Goal: Task Accomplishment & Management: Manage account settings

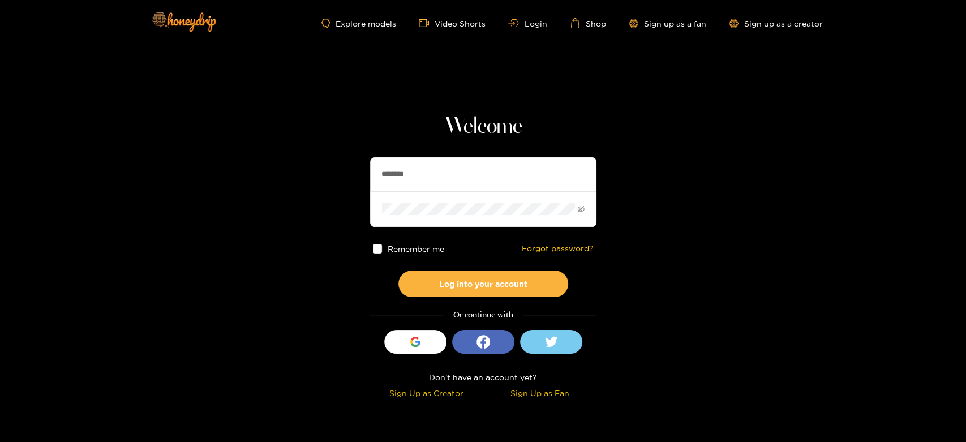
drag, startPoint x: 429, startPoint y: 182, endPoint x: 339, endPoint y: 161, distance: 92.3
click at [339, 161] on section "Welcome ******** Remember me Forgot password? Log into your account Or continue…" at bounding box center [483, 201] width 966 height 402
paste input "*****"
type input "**********"
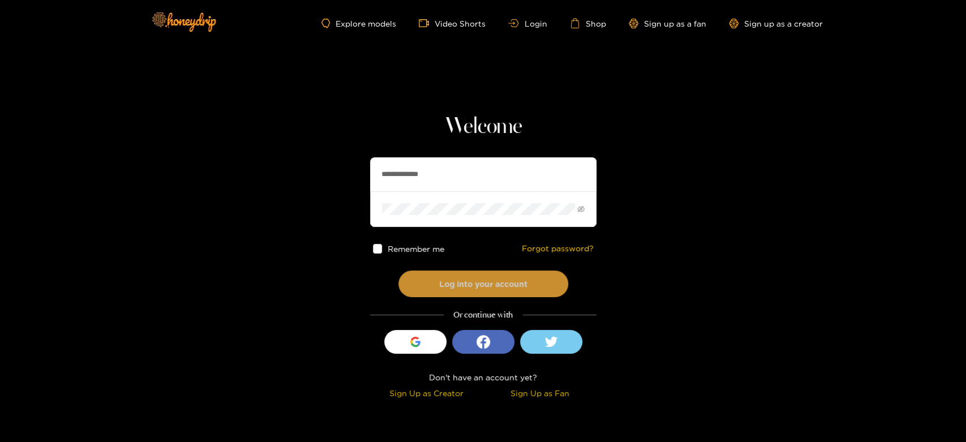
click at [434, 288] on button "Log into your account" at bounding box center [483, 283] width 170 height 27
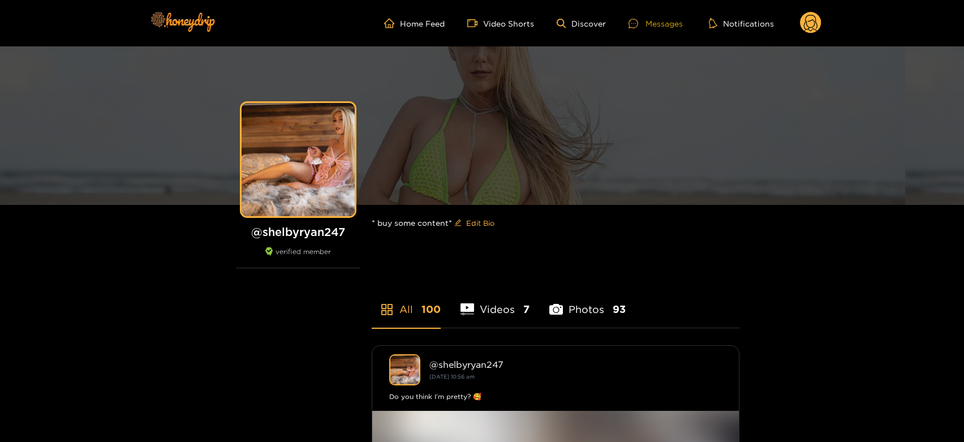
click at [662, 21] on div "Messages" at bounding box center [655, 23] width 54 height 13
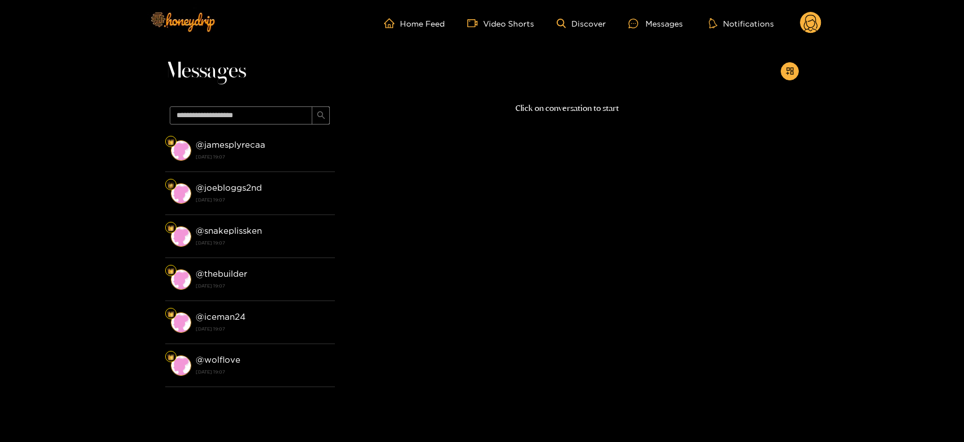
click at [206, 154] on strong "[DATE] 19:07" at bounding box center [263, 157] width 134 height 10
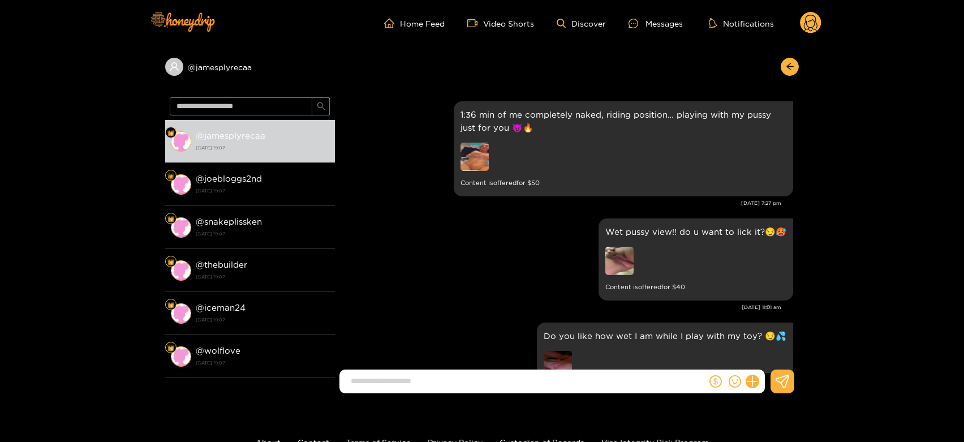
scroll to position [2394, 0]
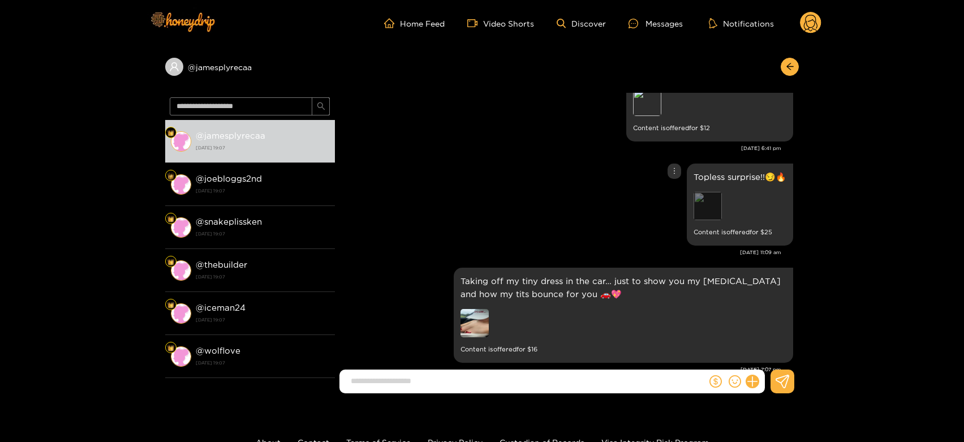
click at [710, 192] on div "Preview" at bounding box center [708, 206] width 28 height 28
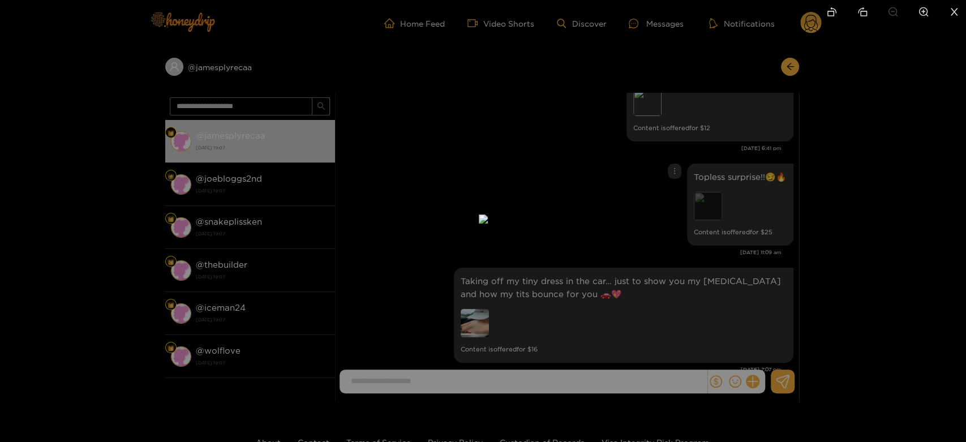
click at [710, 179] on div at bounding box center [483, 221] width 966 height 442
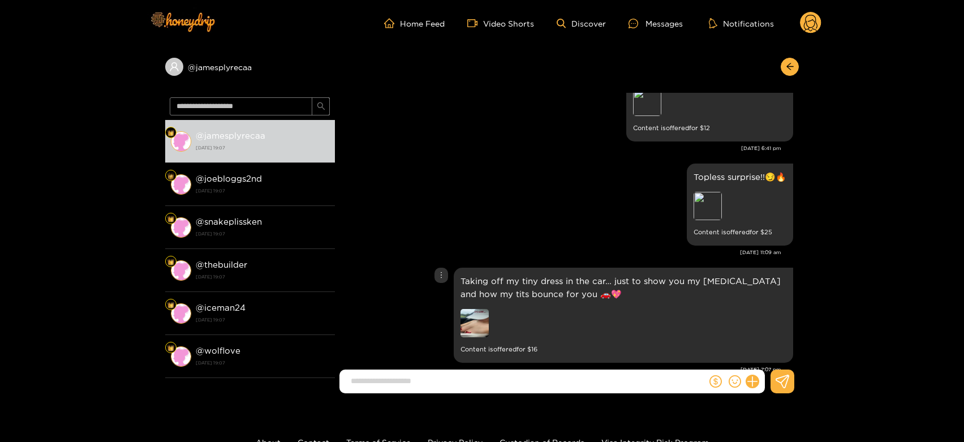
click at [470, 309] on img at bounding box center [474, 323] width 28 height 28
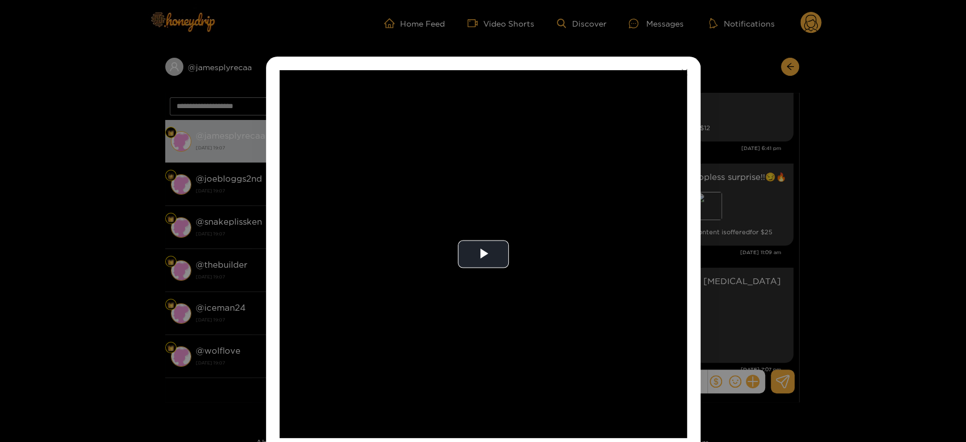
click at [470, 295] on video "Video Player" at bounding box center [482, 254] width 407 height 368
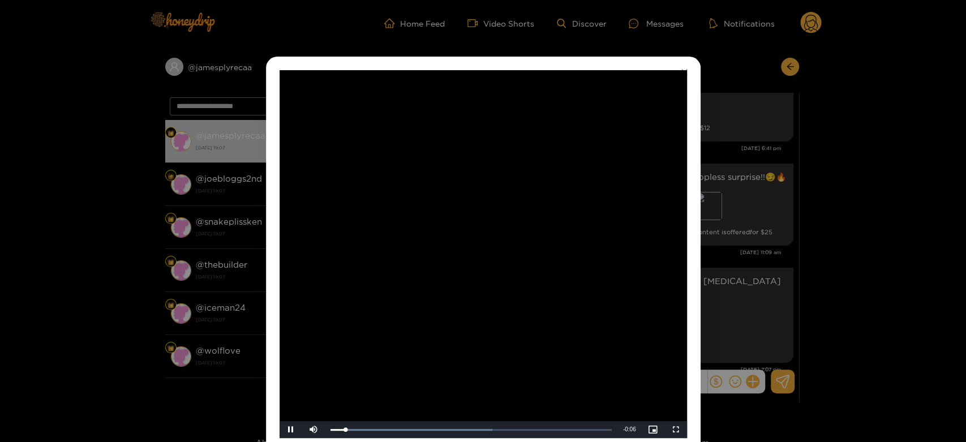
click at [470, 295] on video "Video Player" at bounding box center [482, 254] width 407 height 368
click at [859, 231] on div "**********" at bounding box center [483, 221] width 966 height 442
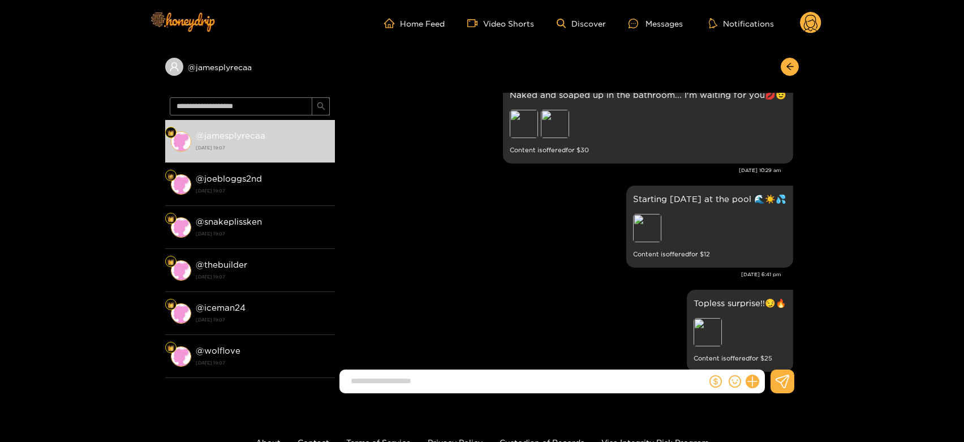
scroll to position [2205, 0]
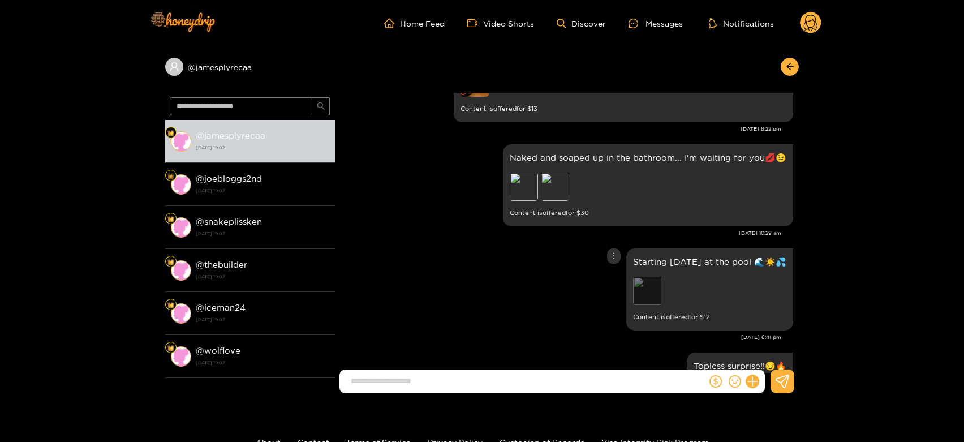
click at [654, 277] on div "Preview" at bounding box center [647, 291] width 28 height 28
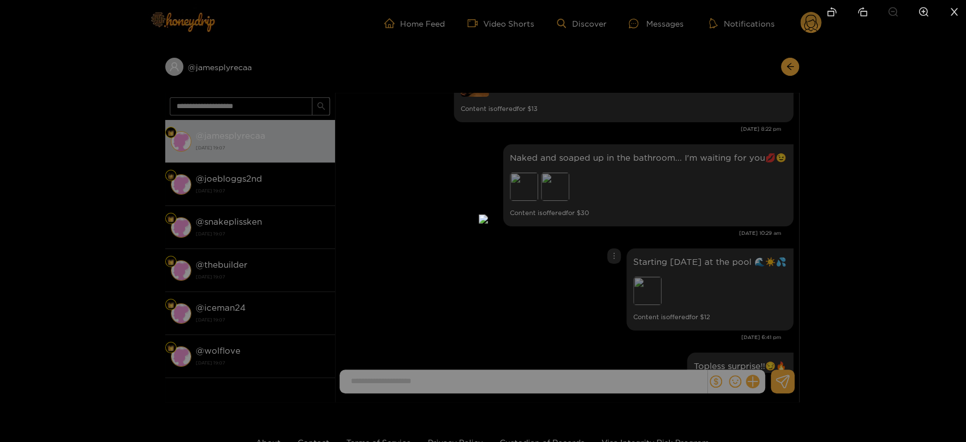
click at [727, 256] on div at bounding box center [483, 221] width 966 height 442
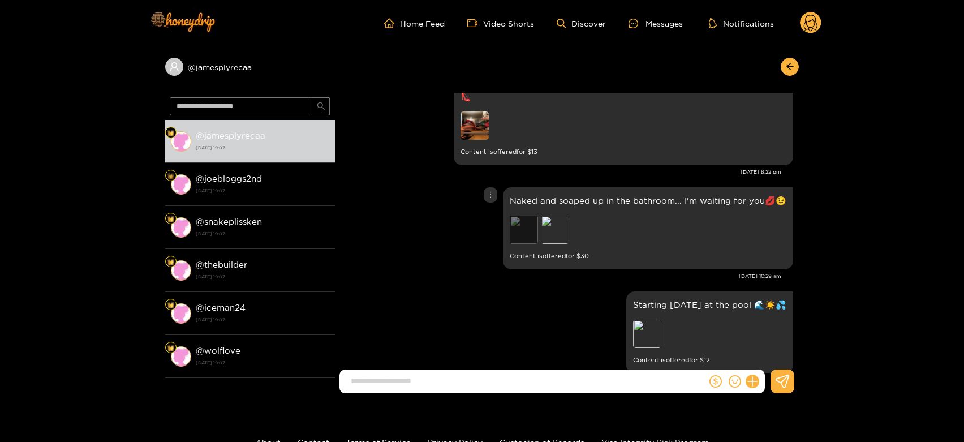
scroll to position [2142, 0]
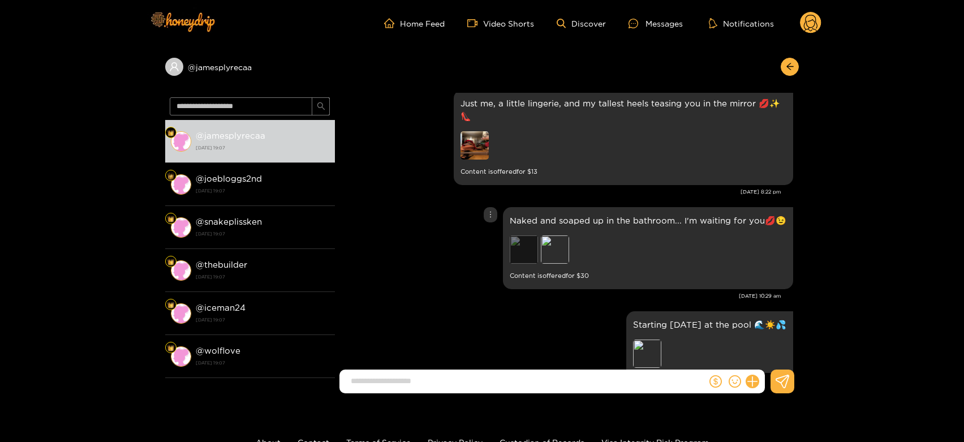
click at [536, 235] on div "Preview" at bounding box center [524, 249] width 28 height 28
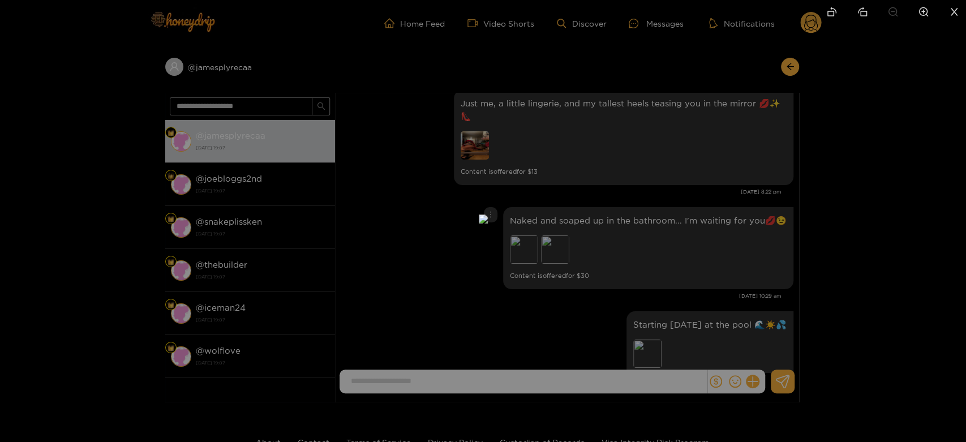
click at [695, 240] on div at bounding box center [483, 221] width 966 height 442
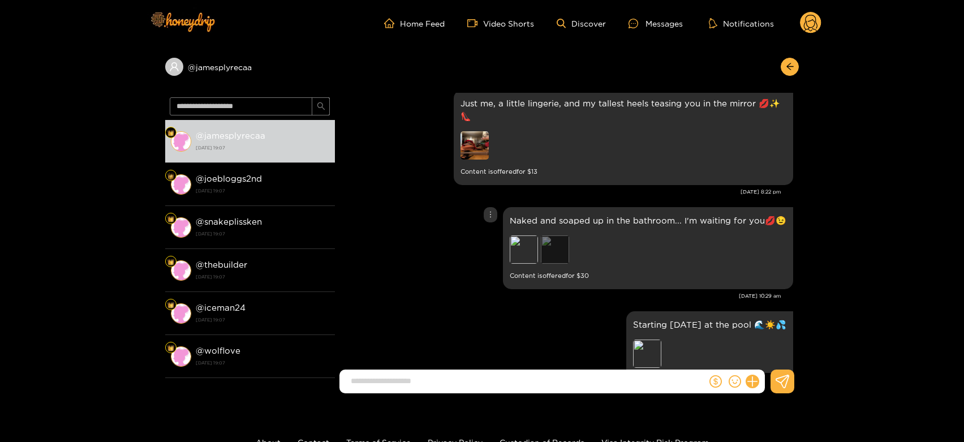
click at [549, 235] on div "Preview" at bounding box center [555, 249] width 28 height 28
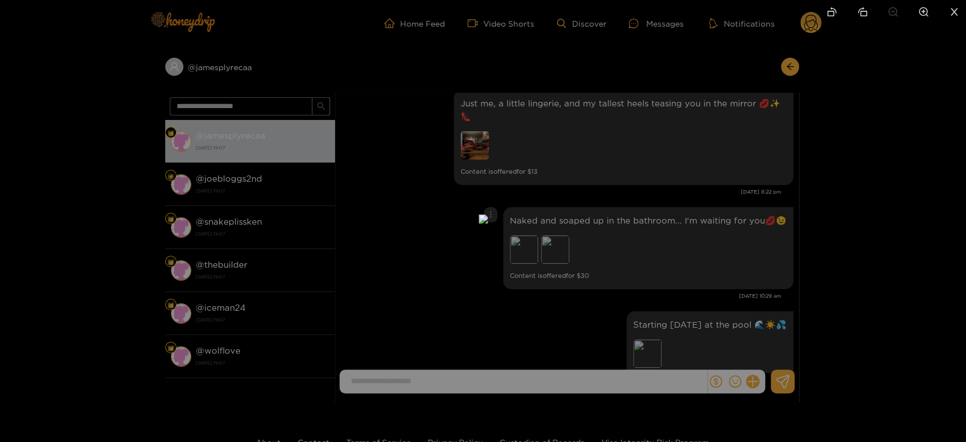
click at [678, 249] on div at bounding box center [483, 221] width 966 height 442
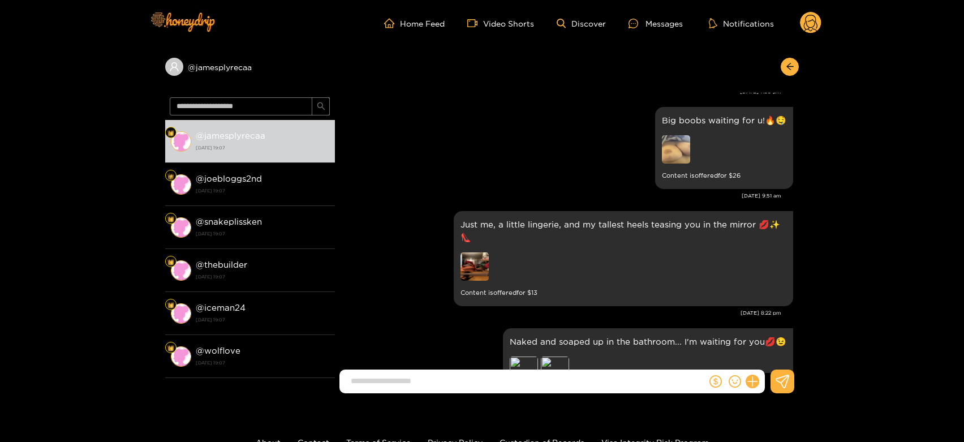
scroll to position [2017, 0]
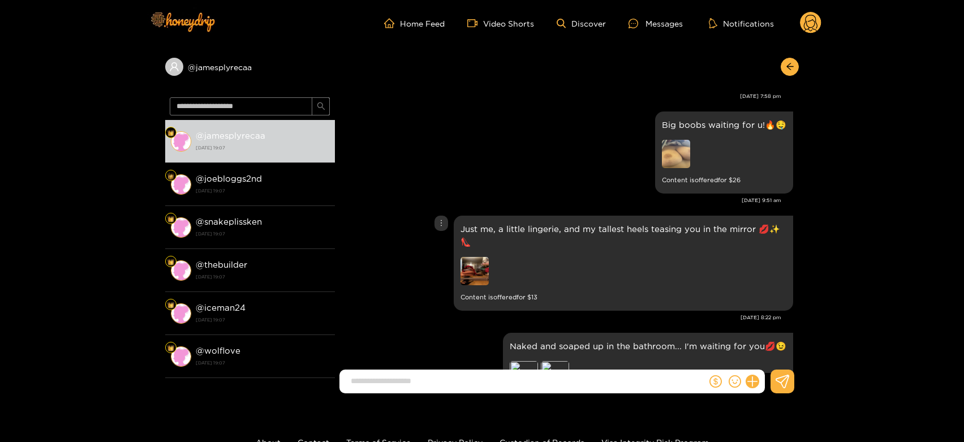
click at [482, 257] on img at bounding box center [474, 271] width 28 height 28
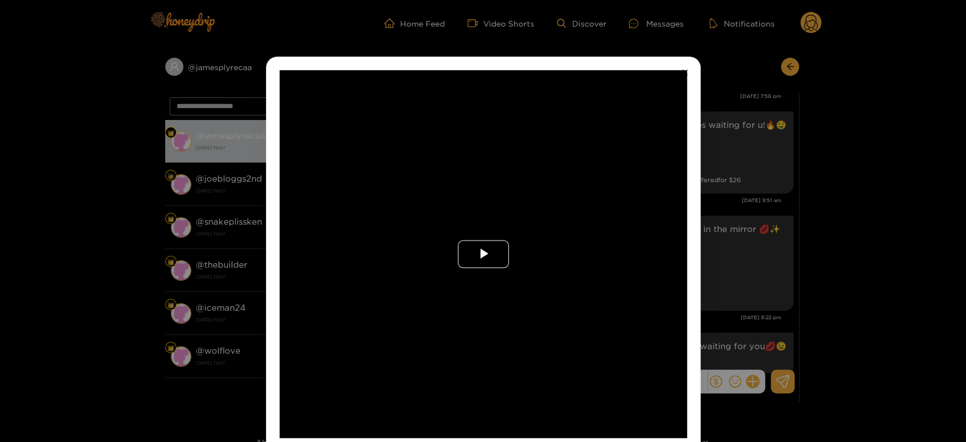
click at [483, 254] on span "Video Player" at bounding box center [483, 254] width 0 height 0
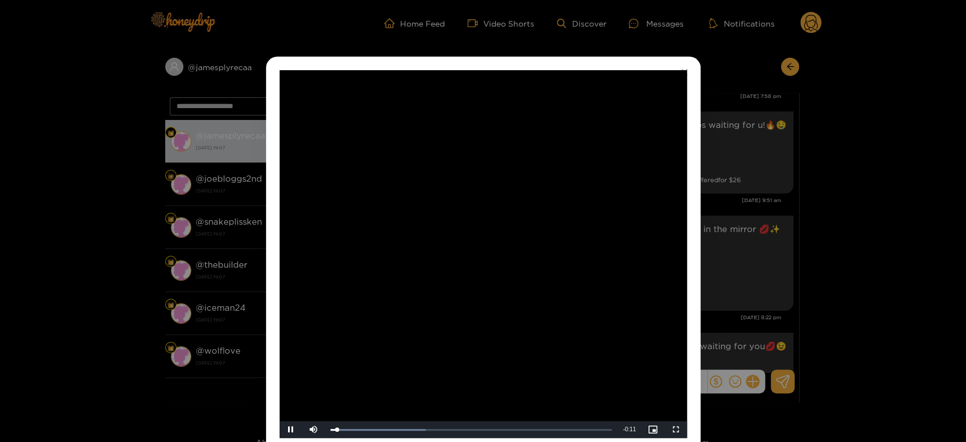
click at [482, 252] on video "Video Player" at bounding box center [482, 254] width 407 height 368
click at [772, 234] on div "**********" at bounding box center [483, 221] width 966 height 442
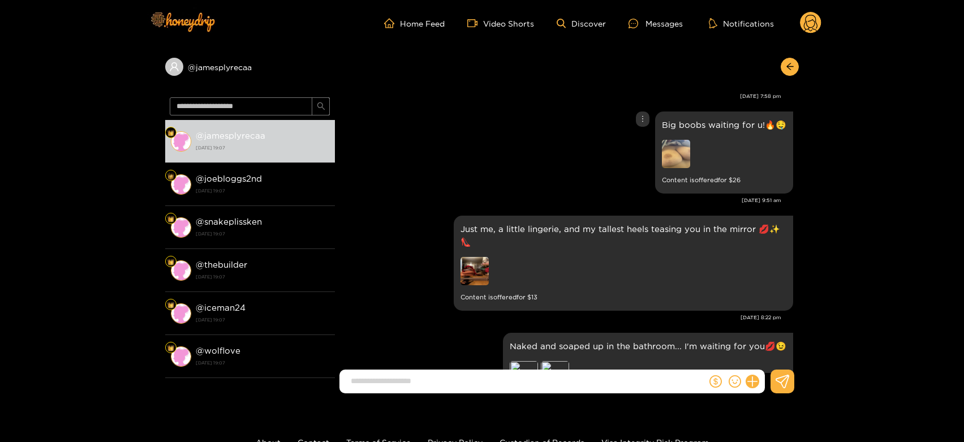
click at [683, 140] on img at bounding box center [676, 154] width 28 height 28
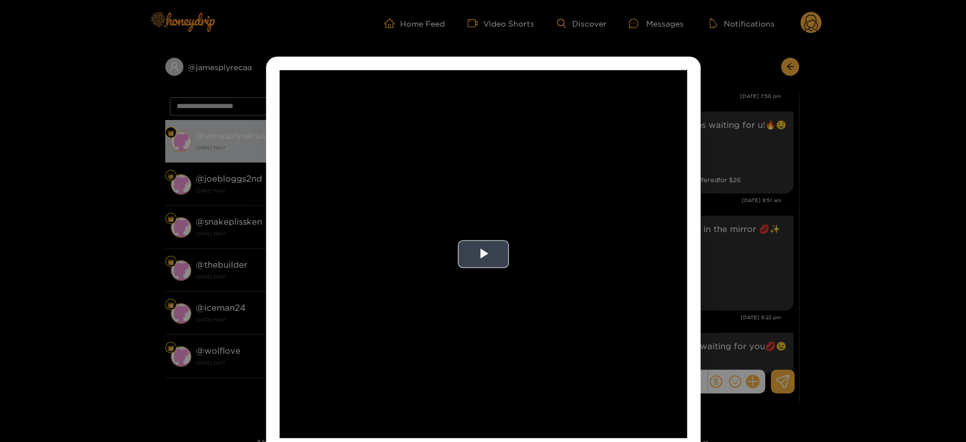
click at [600, 270] on video "Video Player" at bounding box center [482, 254] width 407 height 368
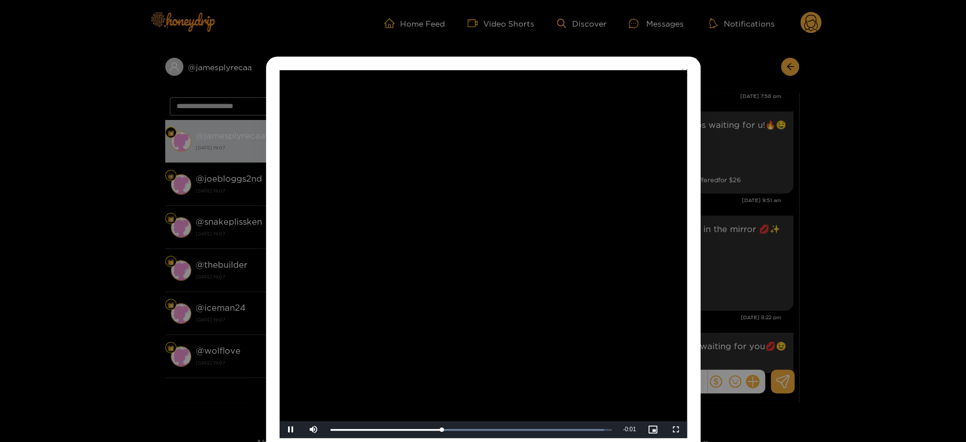
click at [600, 270] on video "Video Player" at bounding box center [482, 254] width 407 height 368
click at [775, 231] on div "**********" at bounding box center [483, 221] width 966 height 442
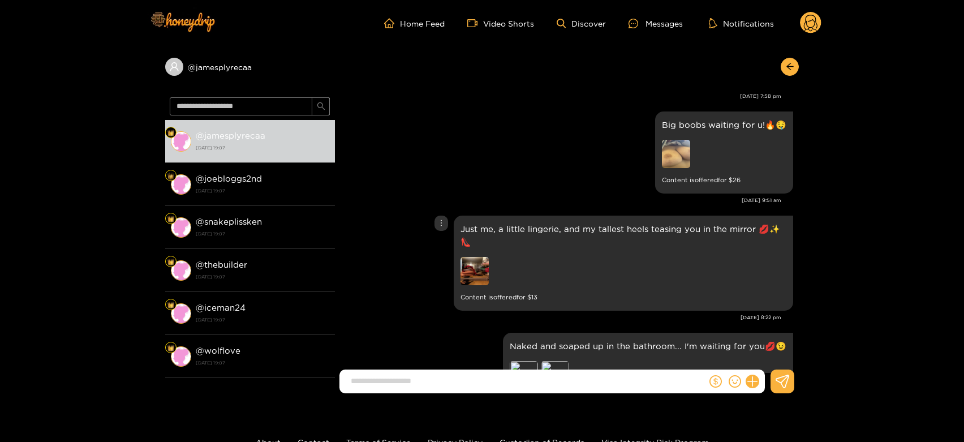
scroll to position [2079, 0]
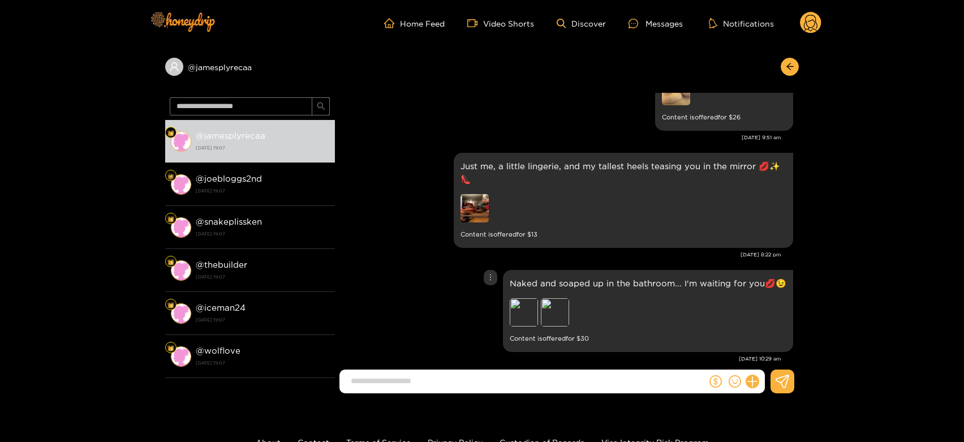
click at [574, 298] on div "Preview Preview" at bounding box center [589, 313] width 158 height 31
click at [560, 298] on div "Preview" at bounding box center [555, 312] width 28 height 28
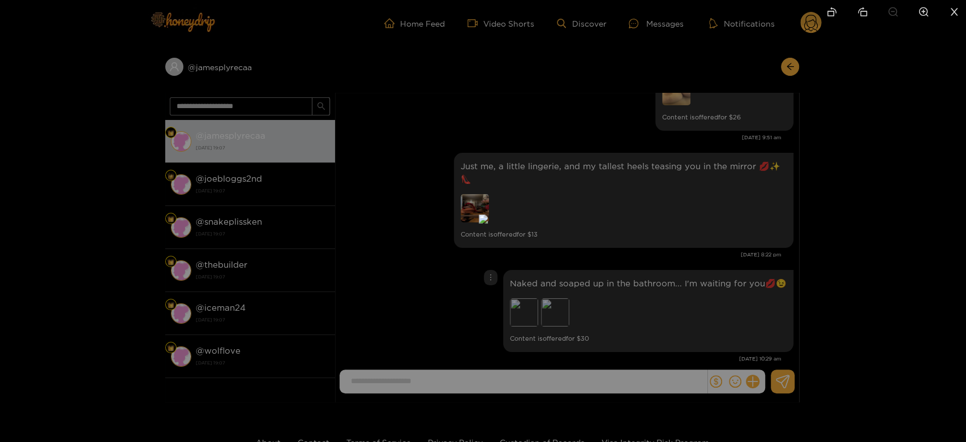
click at [727, 286] on div at bounding box center [483, 221] width 966 height 442
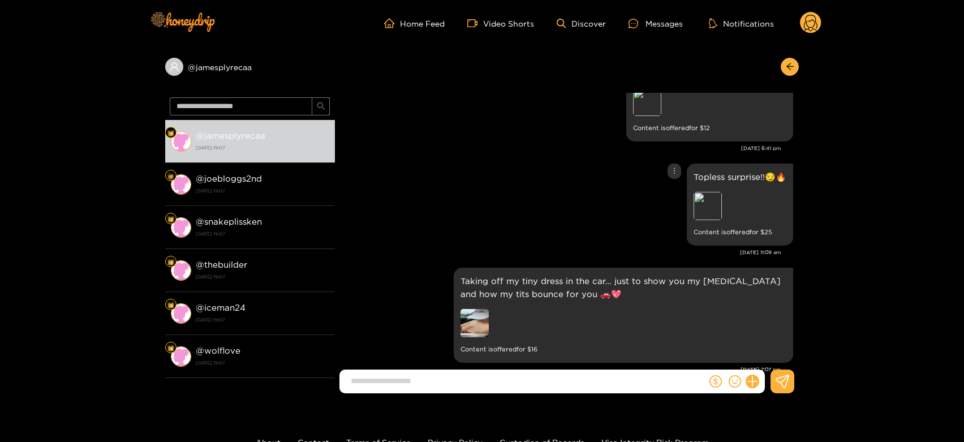
scroll to position [63, 0]
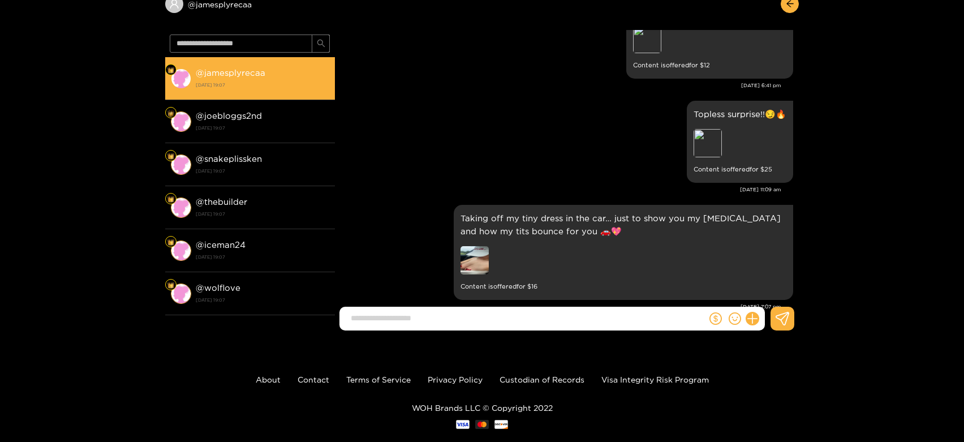
click at [255, 92] on li "@ jamesplyrecaa [DATE] 19:07" at bounding box center [250, 78] width 170 height 43
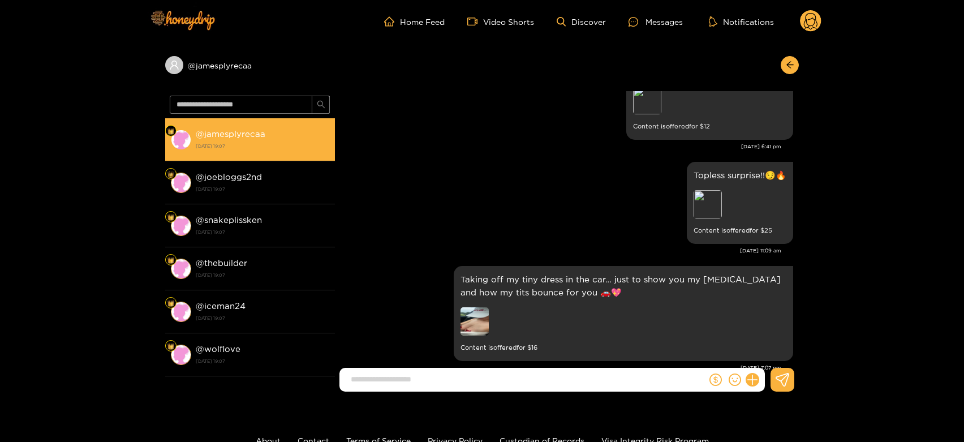
click at [263, 126] on li "@ jamesplyrecaa [DATE] 19:07" at bounding box center [250, 139] width 170 height 43
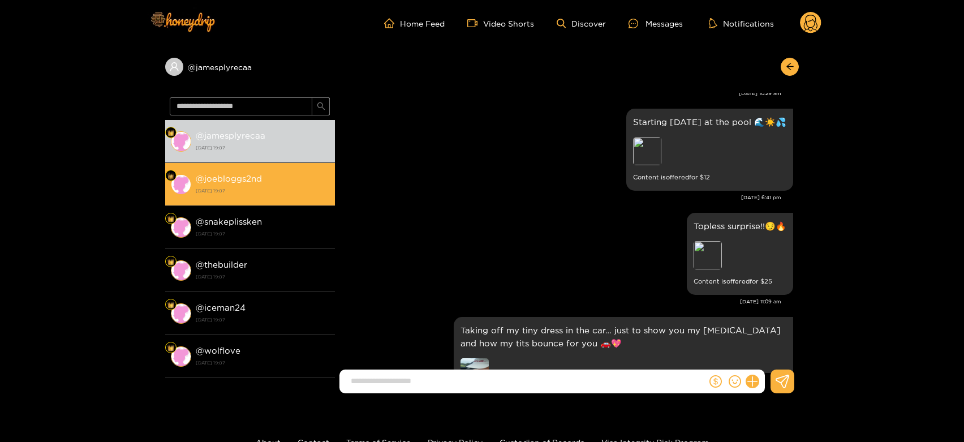
scroll to position [2443, 0]
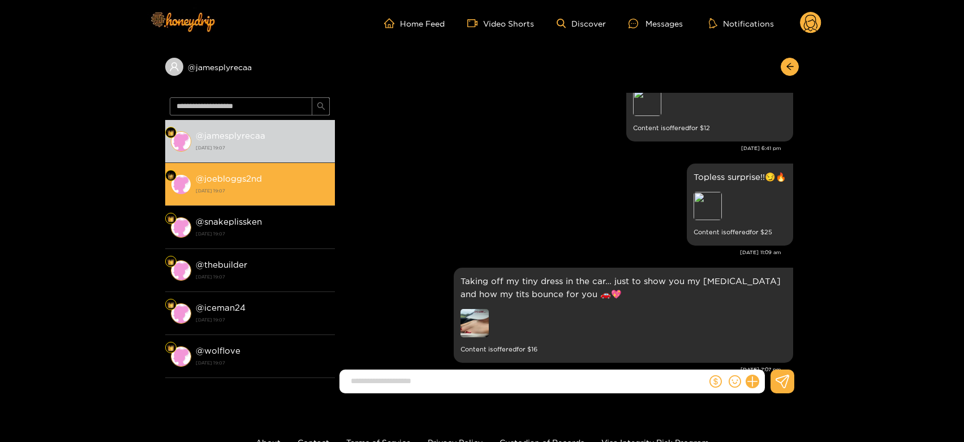
click at [268, 187] on strong "[DATE] 19:07" at bounding box center [263, 191] width 134 height 10
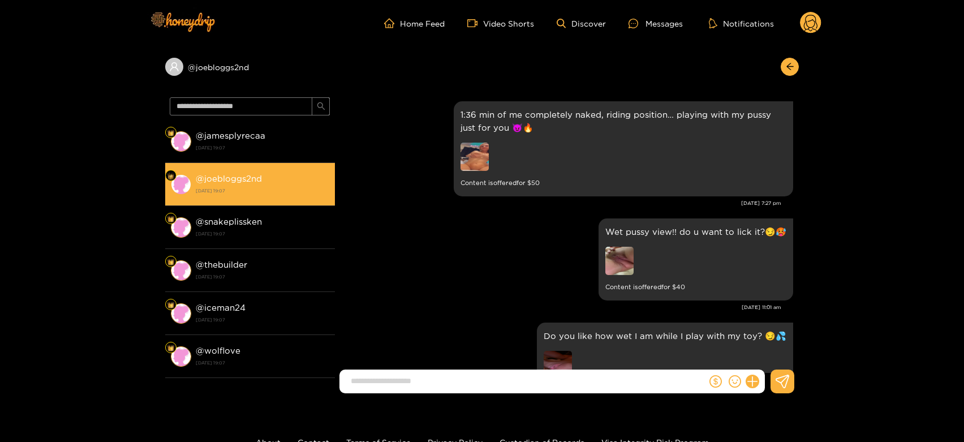
scroll to position [2394, 0]
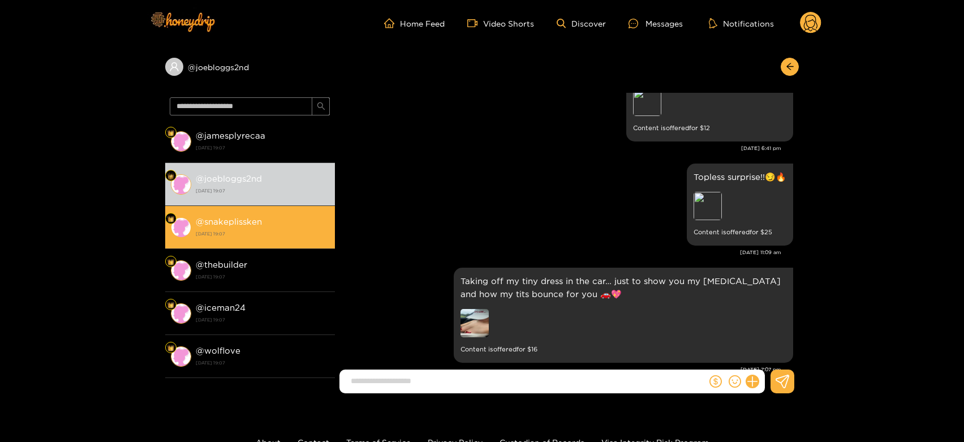
click at [287, 229] on strong "[DATE] 19:07" at bounding box center [263, 234] width 134 height 10
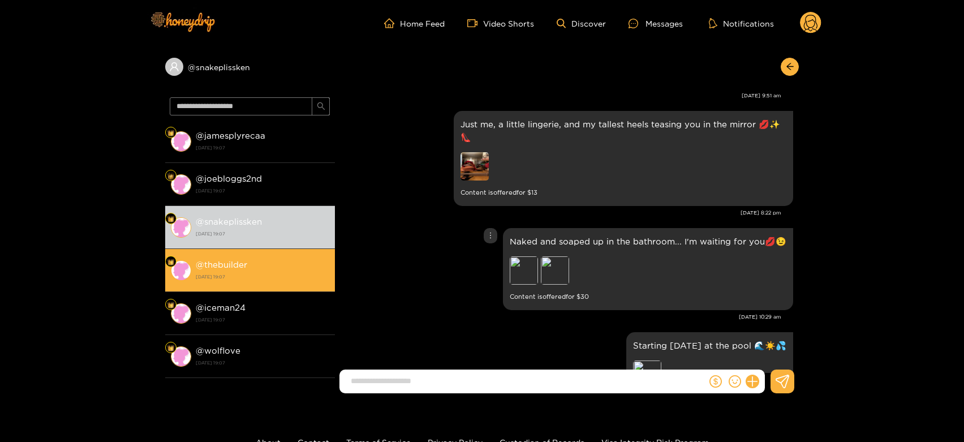
scroll to position [2079, 0]
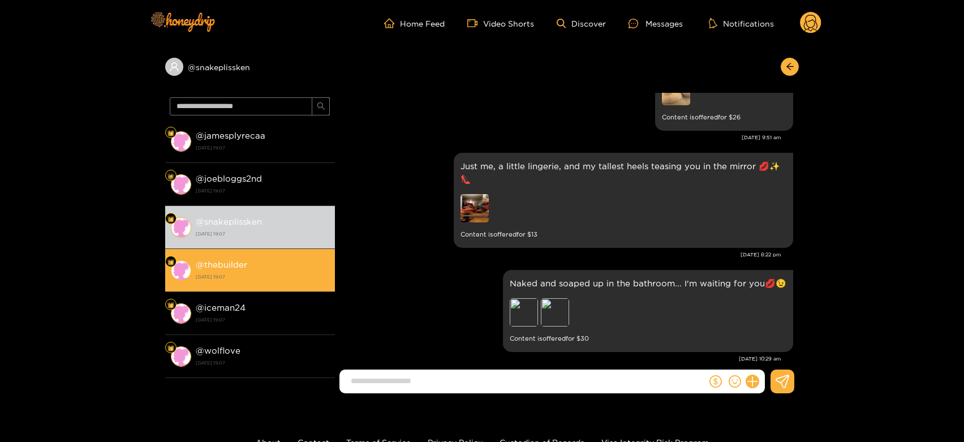
click at [289, 261] on div "@ thebuilder [DATE] 19:07" at bounding box center [263, 269] width 134 height 25
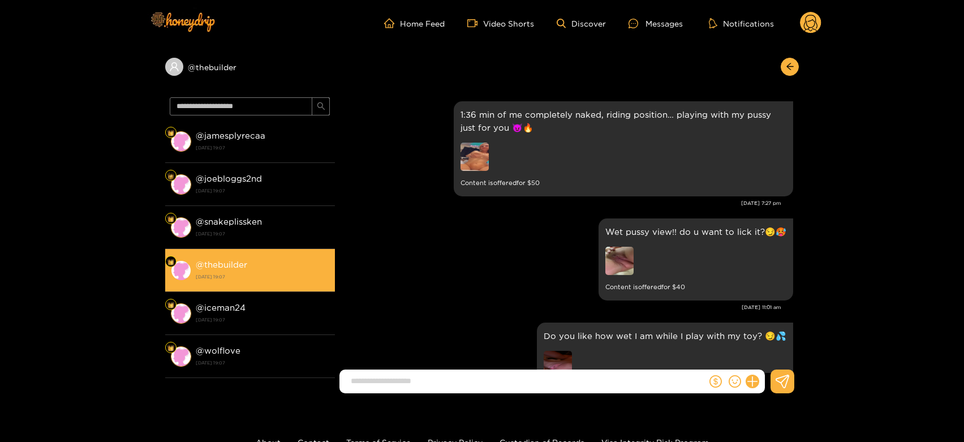
click at [264, 290] on li "@ thebuilder [DATE] 19:07" at bounding box center [250, 270] width 170 height 43
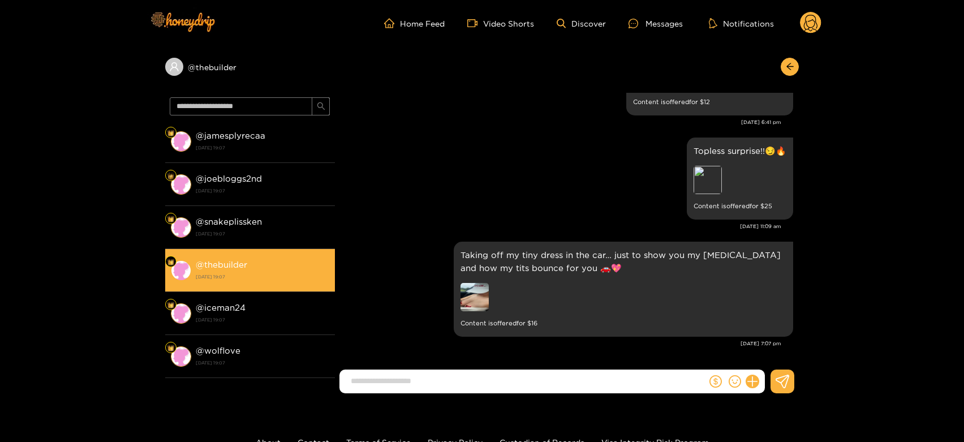
scroll to position [2394, 0]
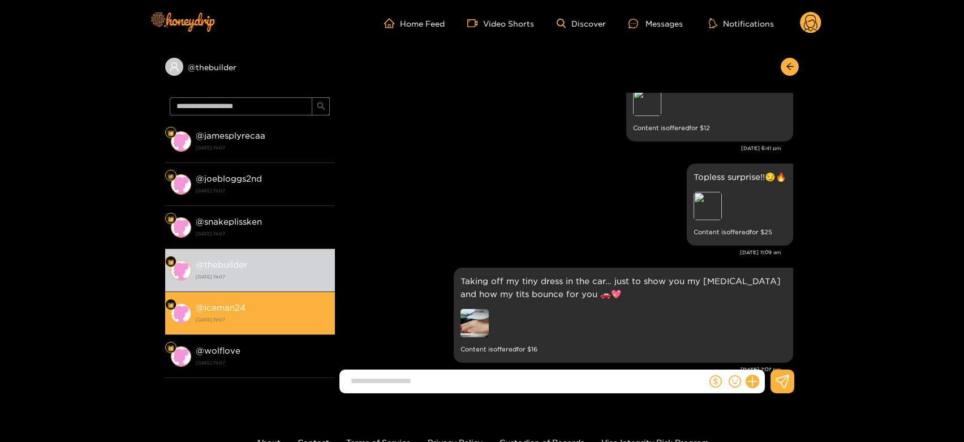
click at [247, 316] on strong "[DATE] 19:07" at bounding box center [263, 320] width 134 height 10
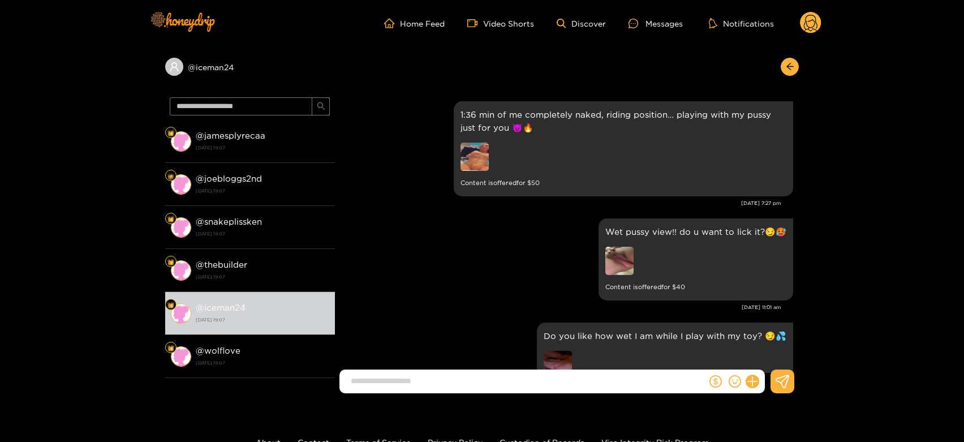
click at [808, 16] on circle at bounding box center [810, 22] width 21 height 21
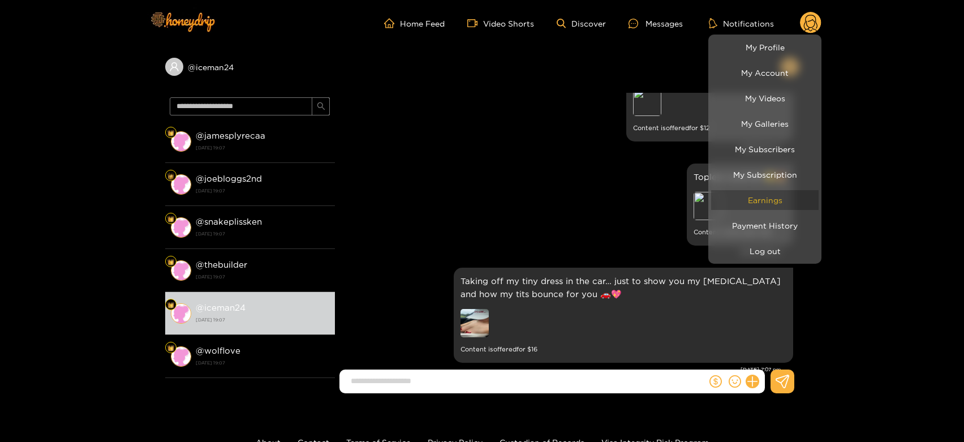
click at [738, 197] on link "Earnings" at bounding box center [764, 200] width 107 height 20
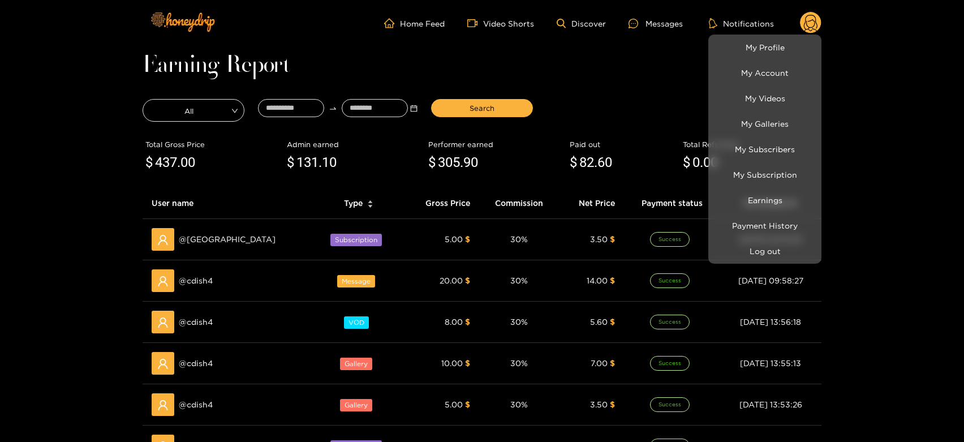
click at [201, 270] on div at bounding box center [482, 221] width 964 height 442
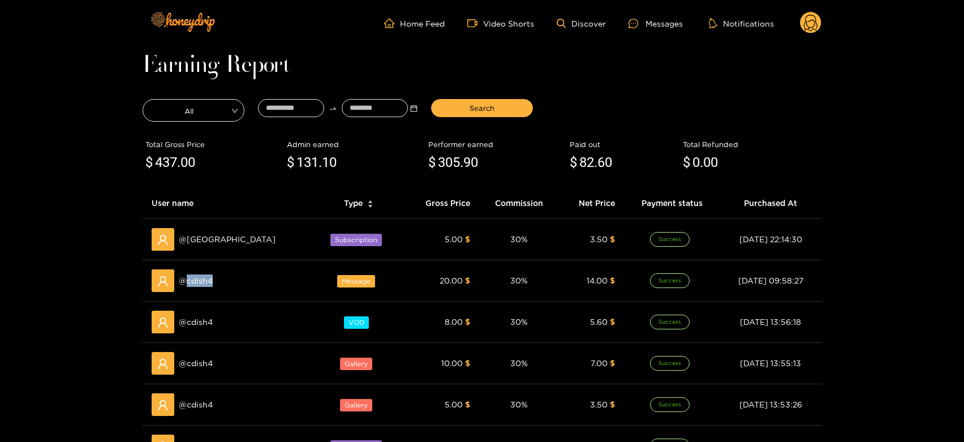
click at [201, 270] on div "@ cdish4" at bounding box center [228, 280] width 153 height 23
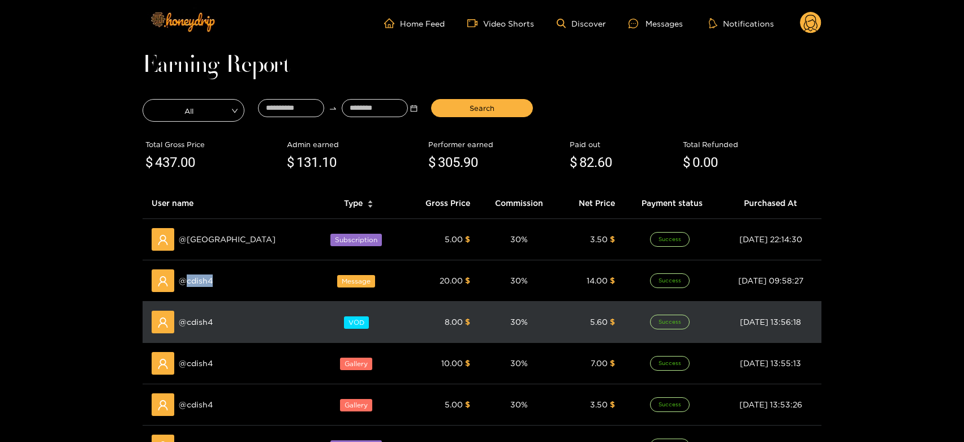
copy span "cdish4"
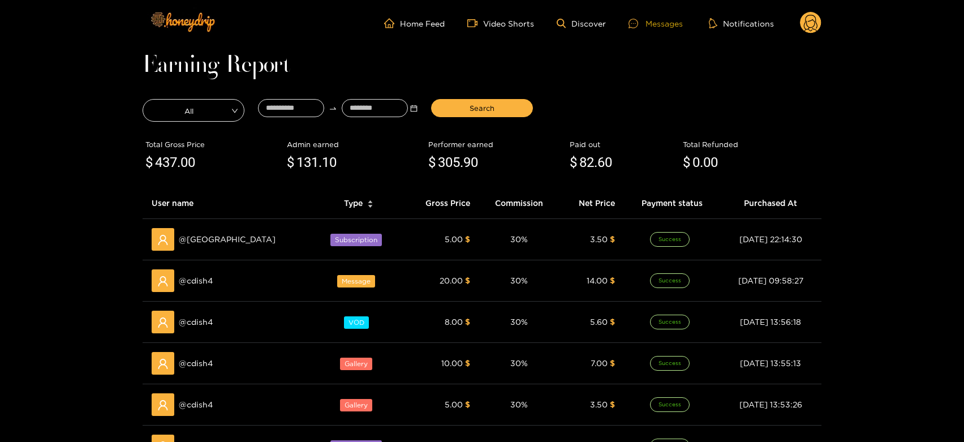
click at [651, 28] on div "Messages" at bounding box center [655, 23] width 54 height 13
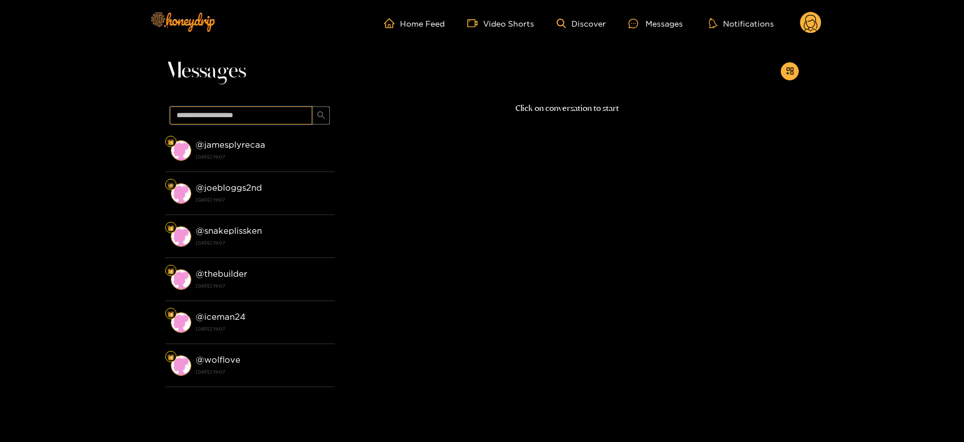
click at [254, 114] on input "text" at bounding box center [241, 115] width 143 height 18
paste input "******"
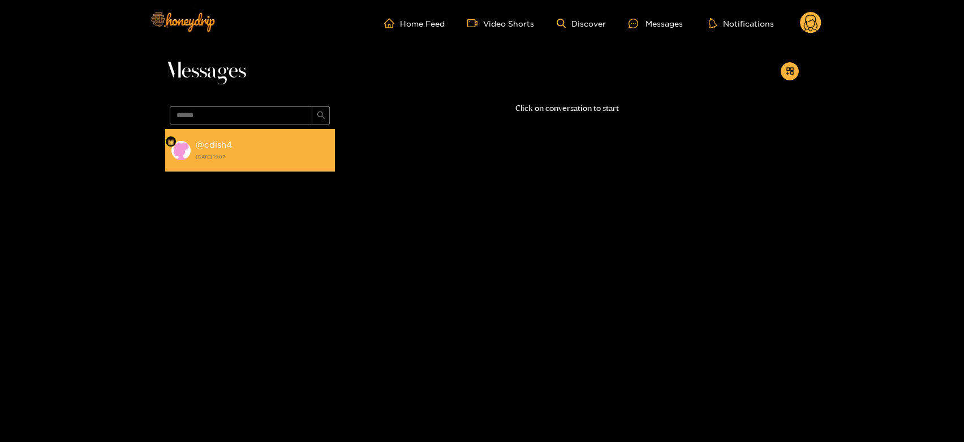
click at [239, 146] on div "@ cdish4 [DATE] 19:07" at bounding box center [263, 149] width 134 height 25
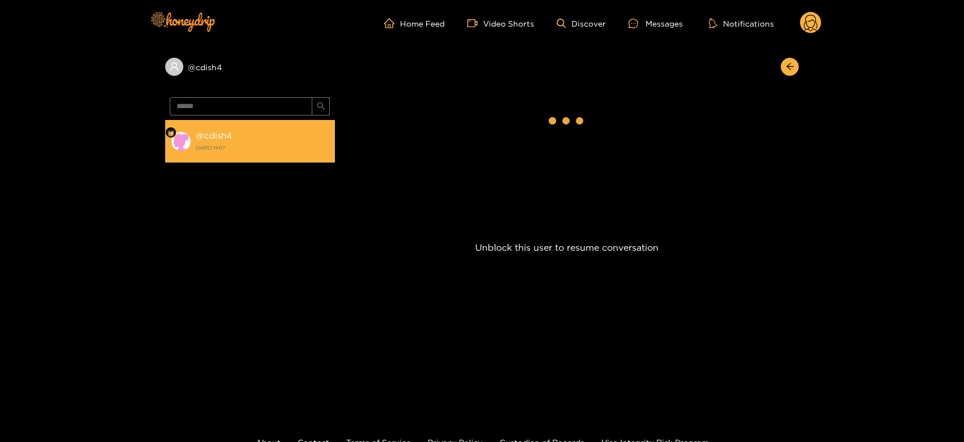
scroll to position [2458, 0]
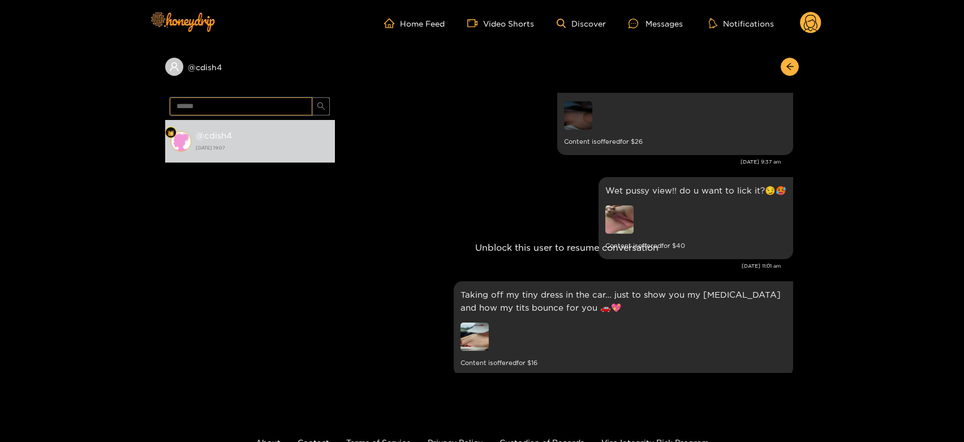
click at [214, 109] on input "******" at bounding box center [241, 106] width 143 height 18
paste input "*****"
type input "**********"
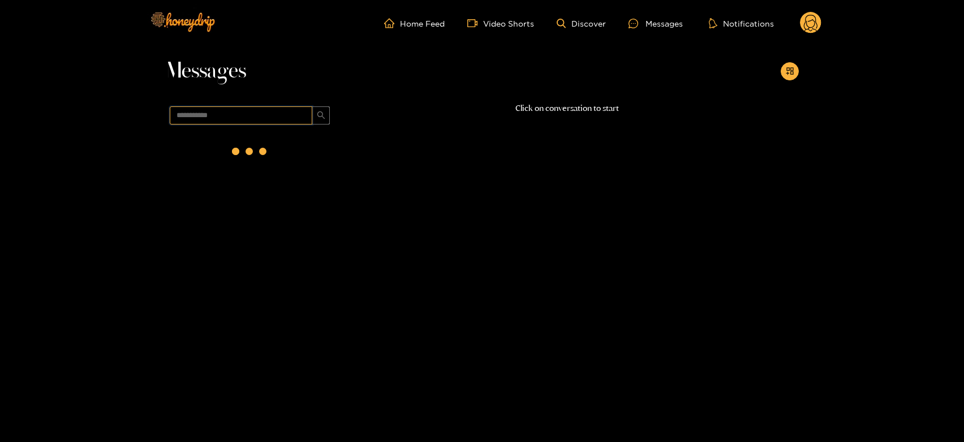
scroll to position [0, 0]
click at [241, 149] on div at bounding box center [249, 151] width 45 height 45
click at [241, 149] on strong "@ martindin94" at bounding box center [226, 145] width 60 height 10
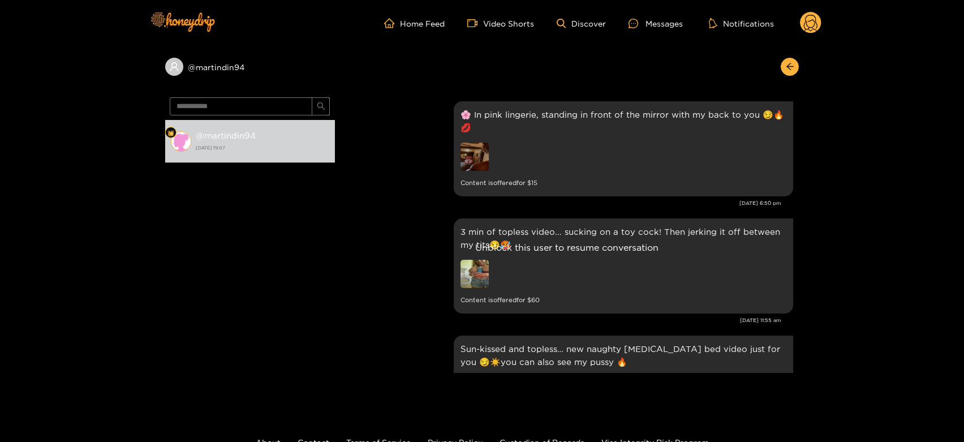
scroll to position [2458, 0]
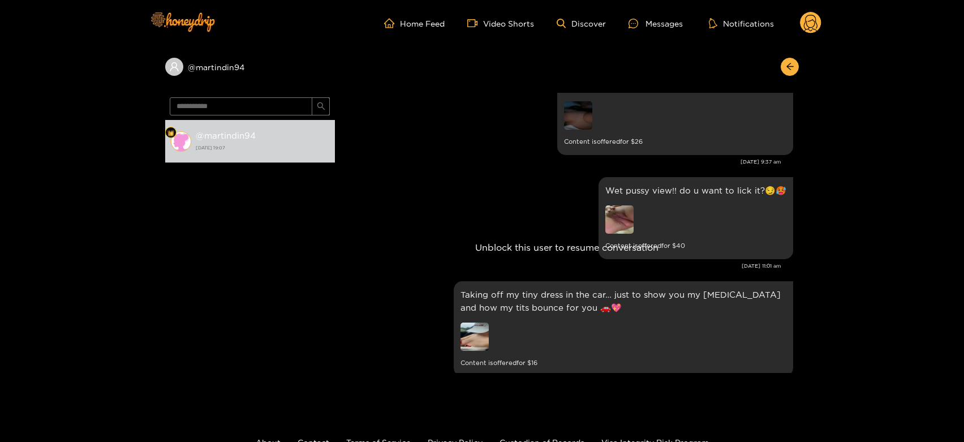
drag, startPoint x: 821, startPoint y: 17, endPoint x: 811, endPoint y: 17, distance: 9.6
click at [811, 17] on icon at bounding box center [810, 23] width 21 height 23
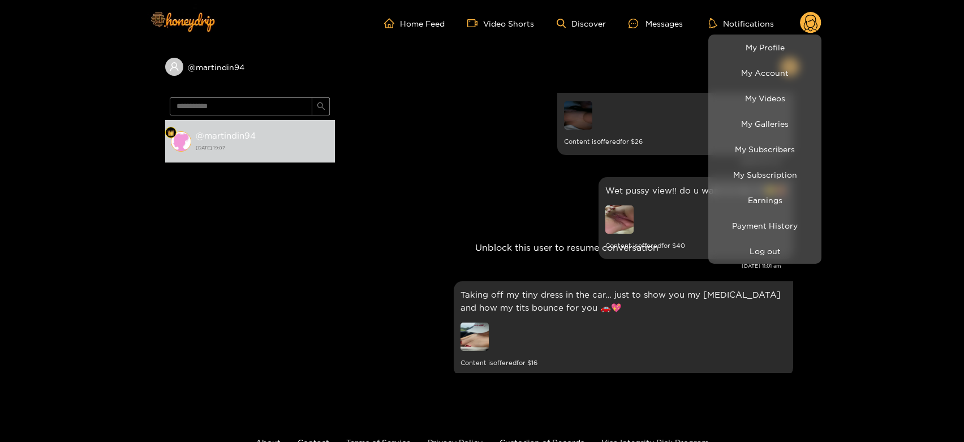
click at [811, 17] on div at bounding box center [482, 221] width 964 height 442
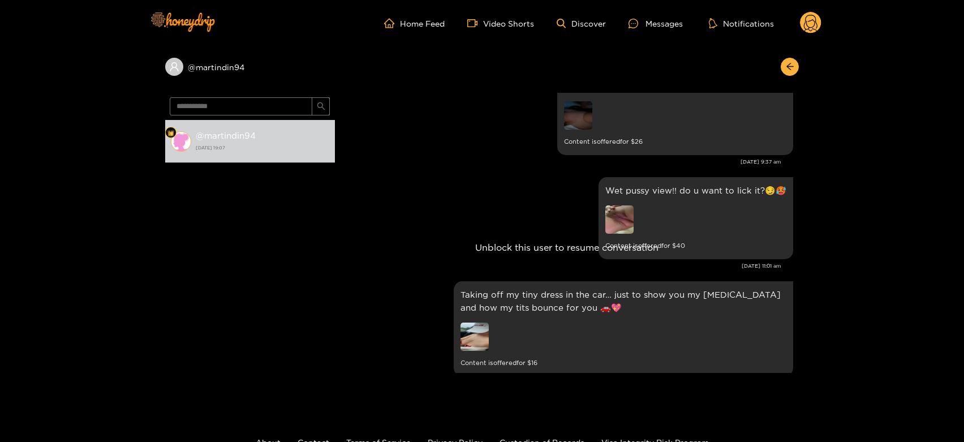
click at [817, 21] on circle at bounding box center [810, 22] width 21 height 21
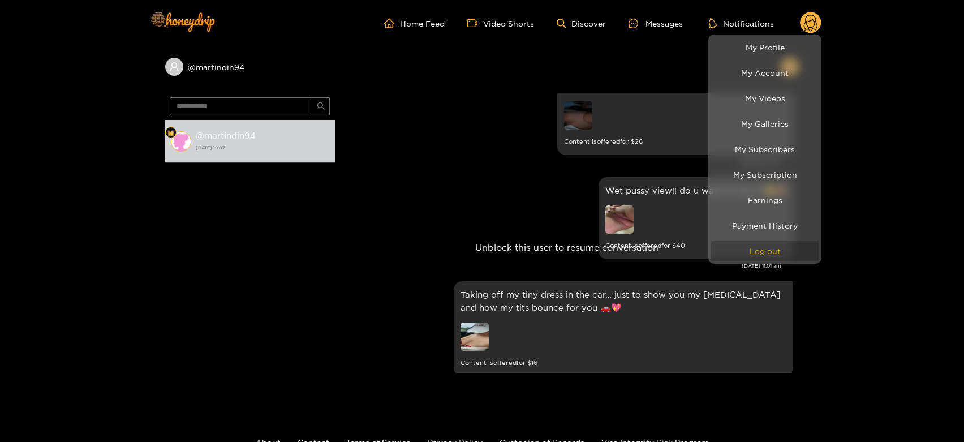
click at [782, 248] on button "Log out" at bounding box center [764, 251] width 107 height 20
